Goal: Transaction & Acquisition: Purchase product/service

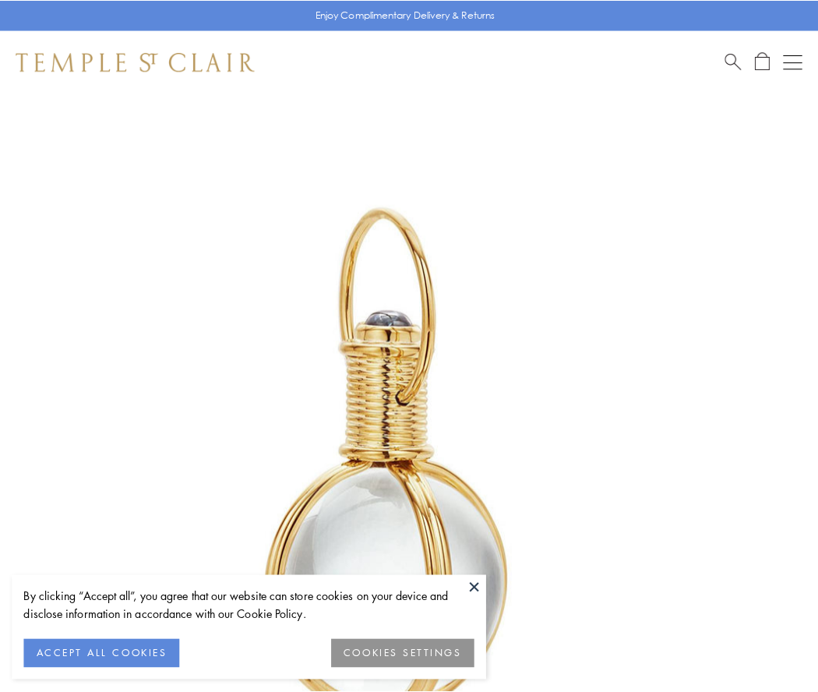
scroll to position [407, 0]
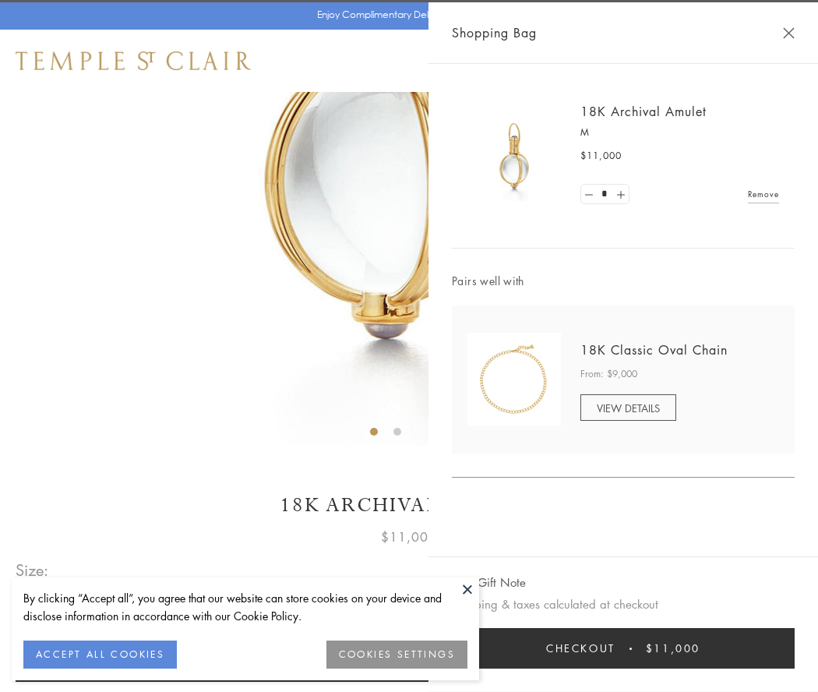
click at [623, 648] on button "Checkout $11,000" at bounding box center [623, 648] width 343 height 41
